Goal: Information Seeking & Learning: Learn about a topic

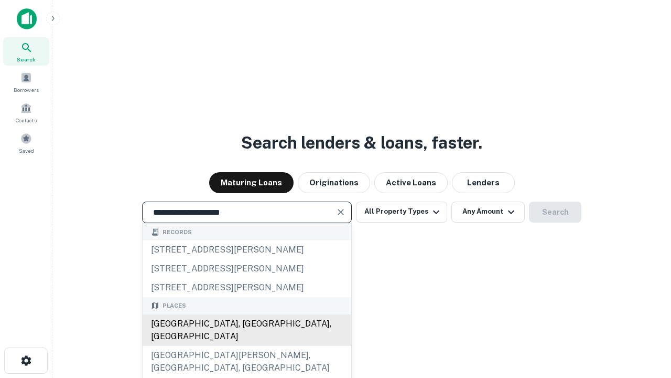
click at [246, 346] on div "Santa Monica, CA, USA" at bounding box center [247, 329] width 209 height 31
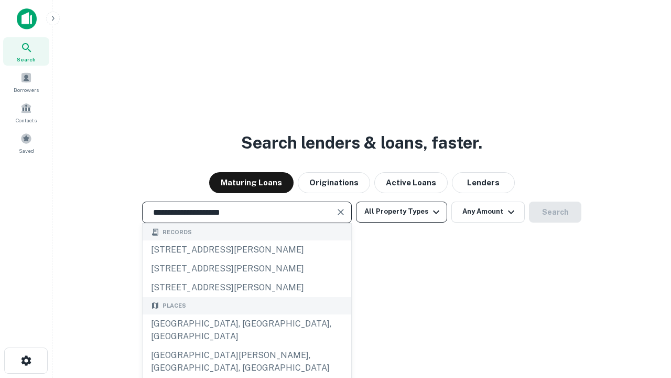
type input "**********"
click at [402, 211] on button "All Property Types" at bounding box center [401, 211] width 91 height 21
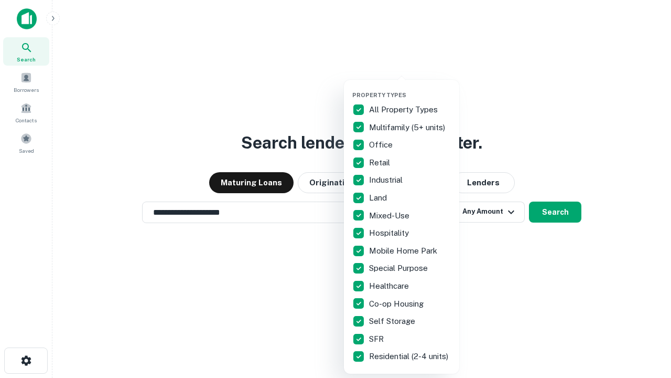
click at [410, 88] on button "button" at bounding box center [409, 88] width 115 height 1
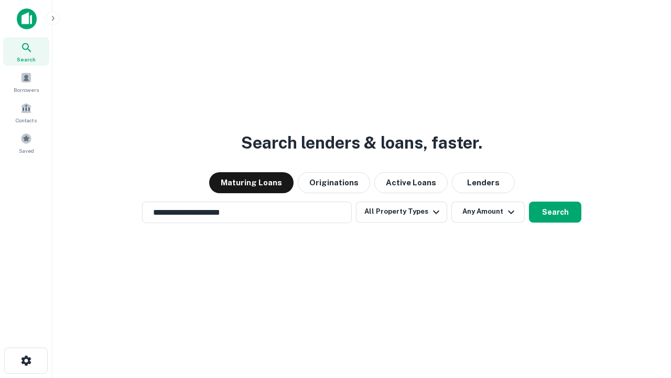
scroll to position [16, 0]
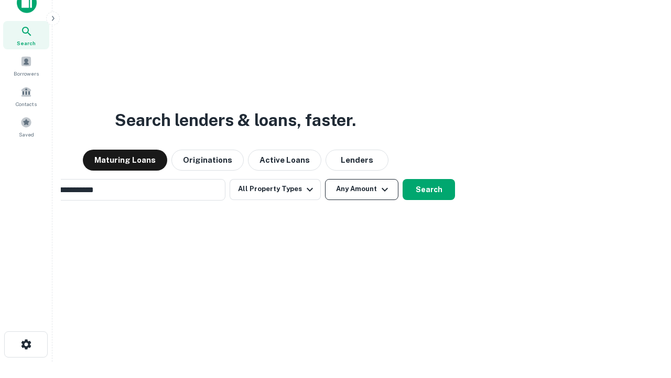
click at [325, 179] on button "Any Amount" at bounding box center [361, 189] width 73 height 21
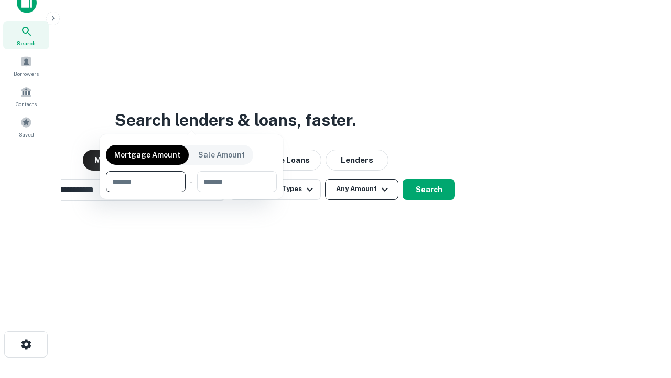
scroll to position [17, 0]
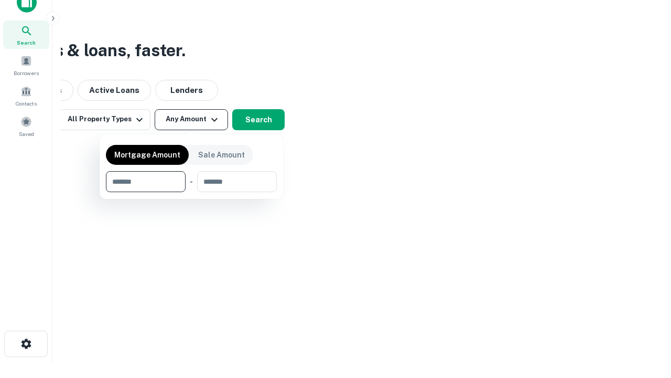
type input "*******"
click at [191, 192] on button "button" at bounding box center [191, 192] width 171 height 1
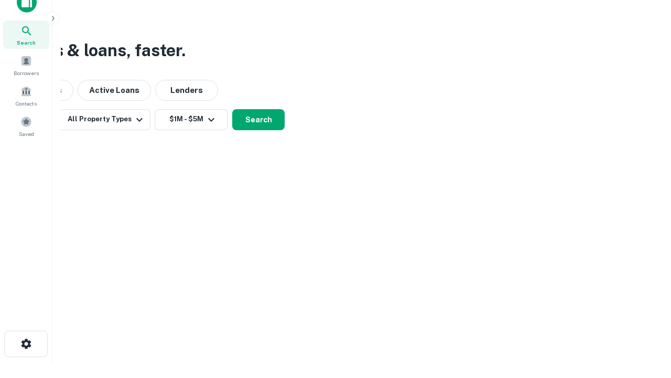
scroll to position [6, 193]
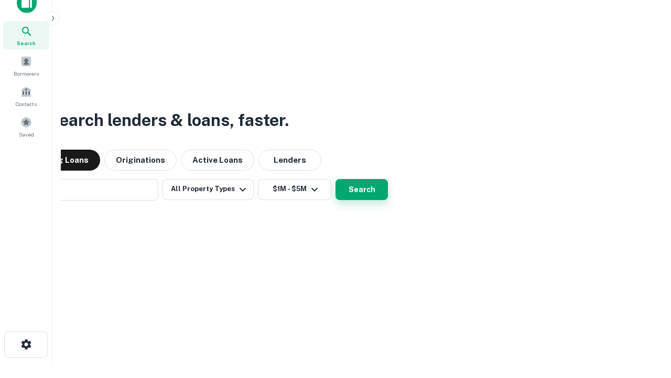
click at [336, 179] on button "Search" at bounding box center [362, 189] width 52 height 21
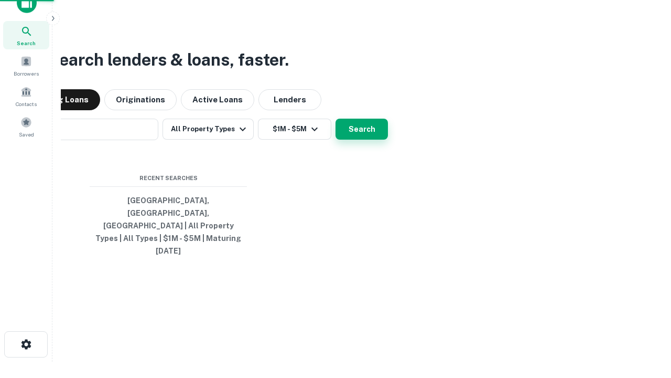
scroll to position [28, 297]
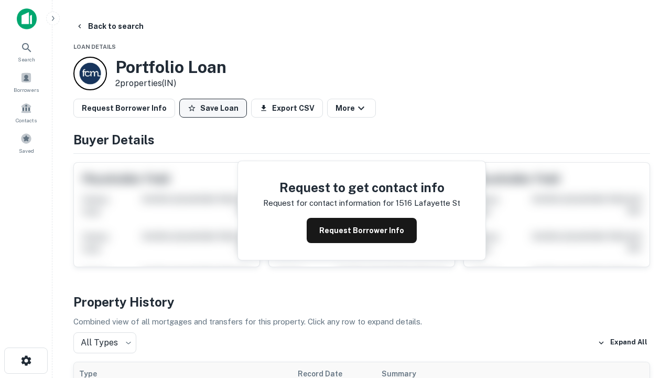
click at [213, 108] on button "Save Loan" at bounding box center [213, 108] width 68 height 19
click at [215, 108] on button "Save Loan" at bounding box center [213, 108] width 68 height 19
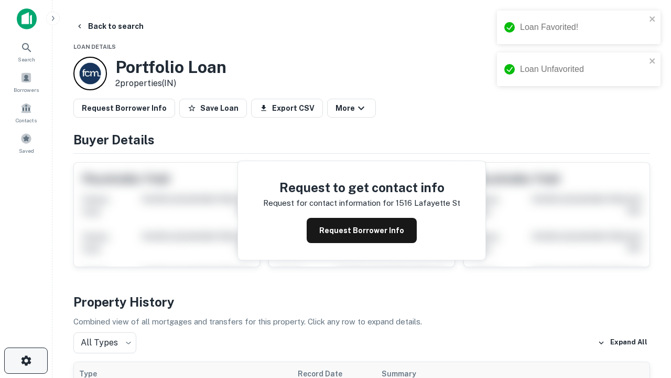
click at [26, 360] on icon "button" at bounding box center [26, 360] width 13 height 13
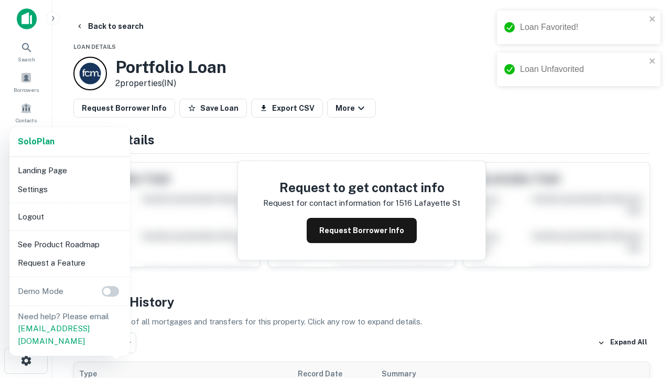
click at [69, 216] on li "Logout" at bounding box center [70, 216] width 112 height 19
